Goal: Navigation & Orientation: Find specific page/section

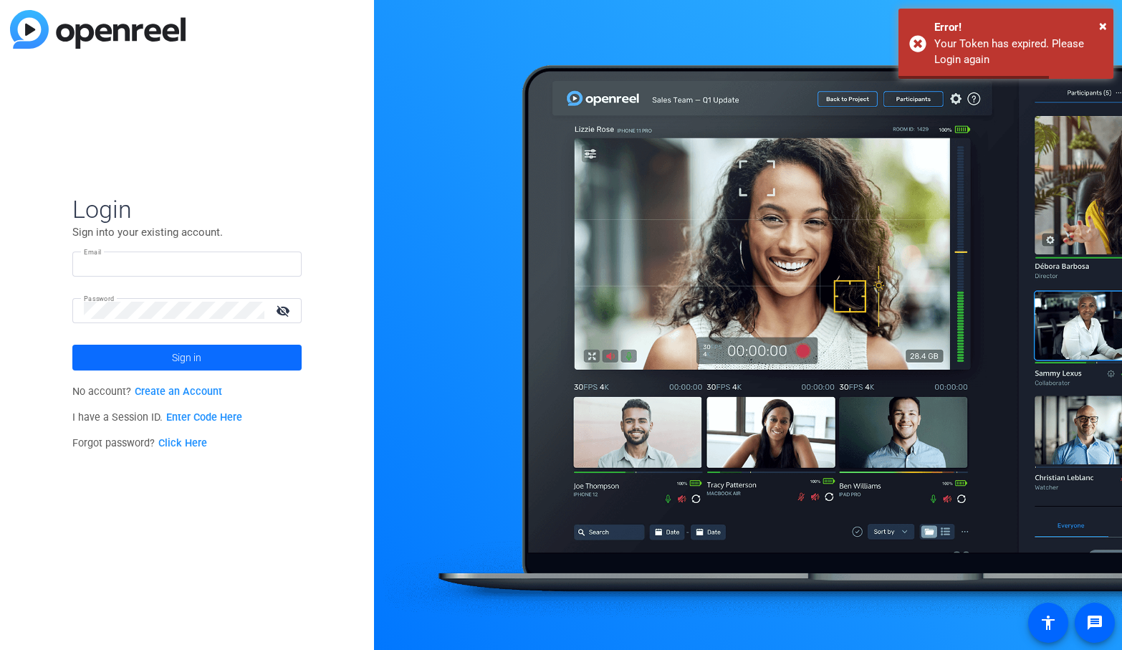
type input "[EMAIL_ADDRESS][PERSON_NAME][DOMAIN_NAME]"
click at [162, 354] on span at bounding box center [186, 357] width 229 height 34
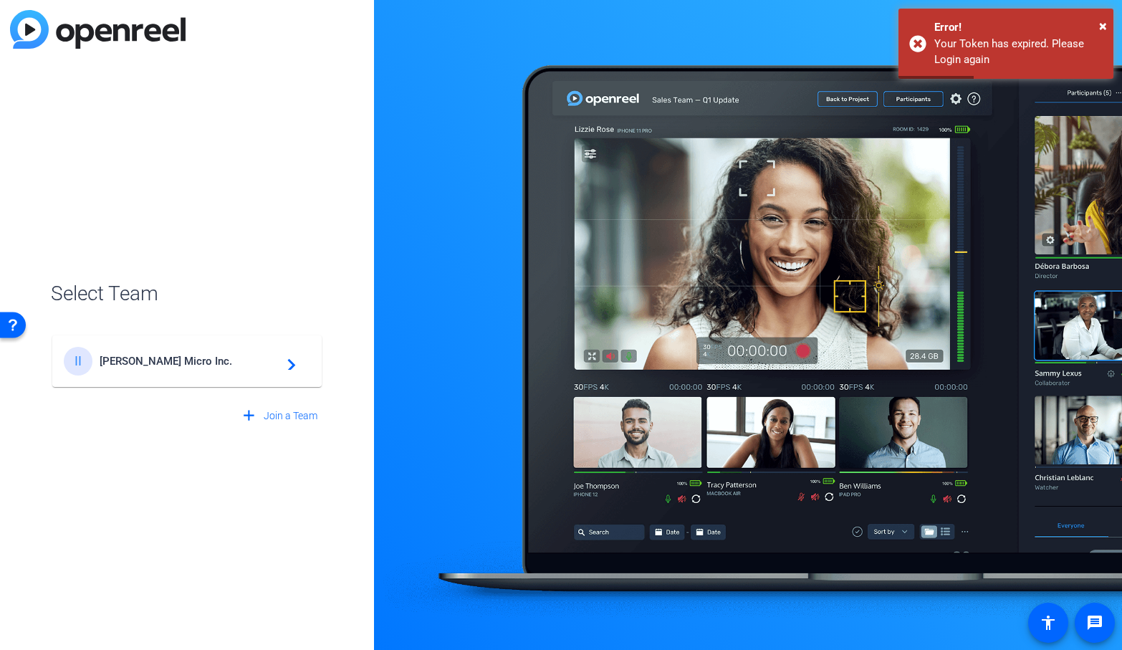
click at [186, 355] on span "[PERSON_NAME] Micro Inc." at bounding box center [189, 361] width 179 height 13
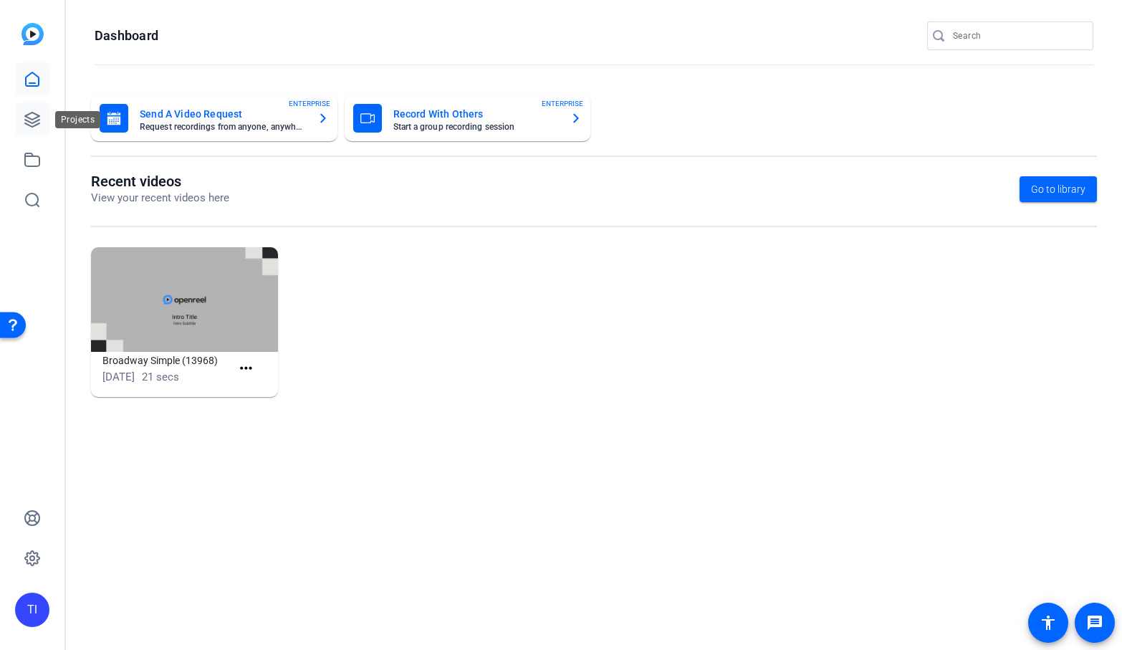
click at [32, 115] on icon at bounding box center [32, 119] width 17 height 17
